Goal: Information Seeking & Learning: Find specific fact

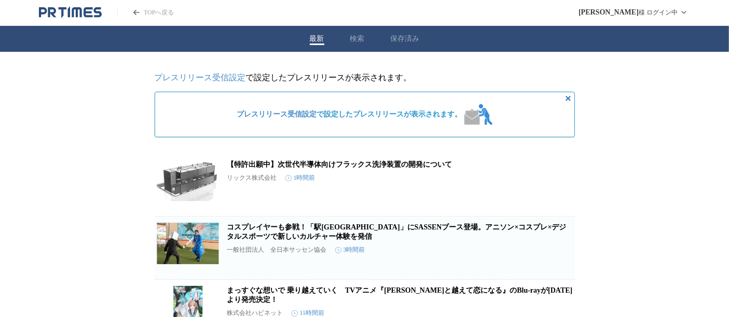
click at [359, 40] on button "検索" at bounding box center [357, 38] width 15 height 9
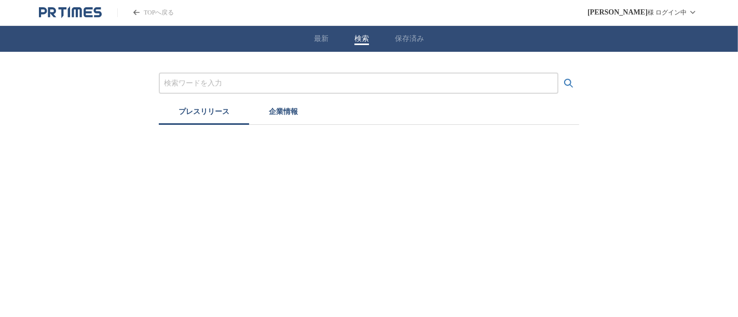
click at [335, 84] on input "プレスリリースおよび企業を検索する" at bounding box center [358, 83] width 389 height 11
type input "s"
click at [558, 73] on button "検索する" at bounding box center [568, 83] width 21 height 21
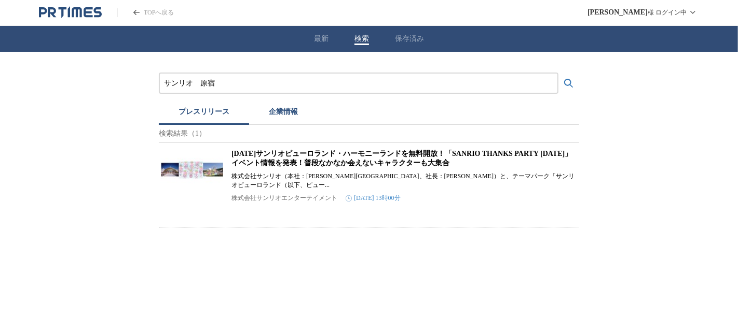
drag, startPoint x: 192, startPoint y: 82, endPoint x: 61, endPoint y: 80, distance: 131.8
click at [62, 81] on div "サンリオ　原宿 プレスリリース 企業情報 検索結果（1） [DATE]サンリオピューロランド・ハーモニーランドを無料開放！「SANRIO THANKS PAR…" at bounding box center [369, 140] width 738 height 176
type input "[GEOGRAPHIC_DATA]"
click at [558, 73] on button "検索する" at bounding box center [568, 83] width 21 height 21
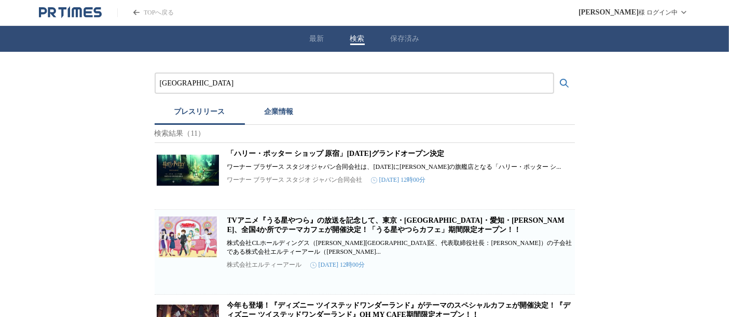
drag, startPoint x: 198, startPoint y: 83, endPoint x: 133, endPoint y: 83, distance: 64.8
click at [554, 73] on button "検索する" at bounding box center [564, 83] width 21 height 21
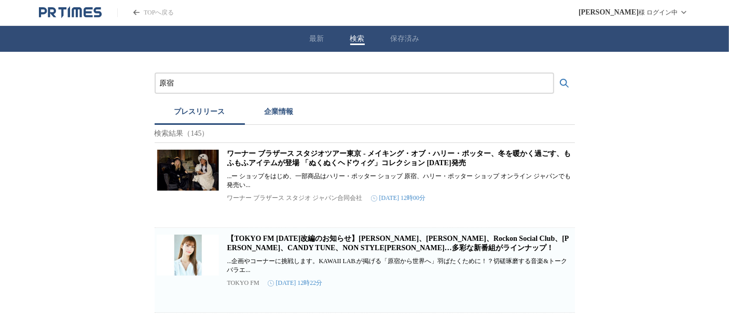
drag, startPoint x: 316, startPoint y: 80, endPoint x: 77, endPoint y: 82, distance: 239.6
paste input "Sanrio"
type input "Sanrio"
click at [554, 73] on button "検索する" at bounding box center [564, 83] width 21 height 21
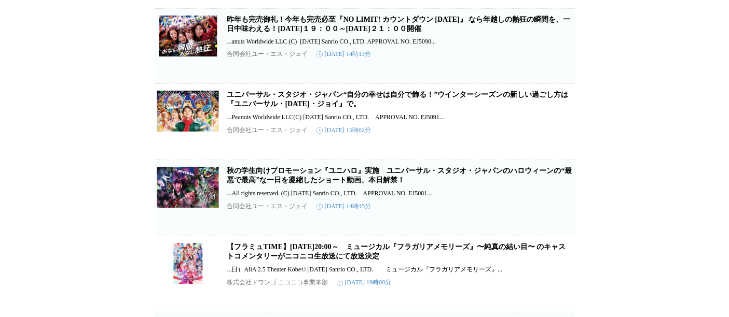
scroll to position [18, 0]
